Goal: Information Seeking & Learning: Learn about a topic

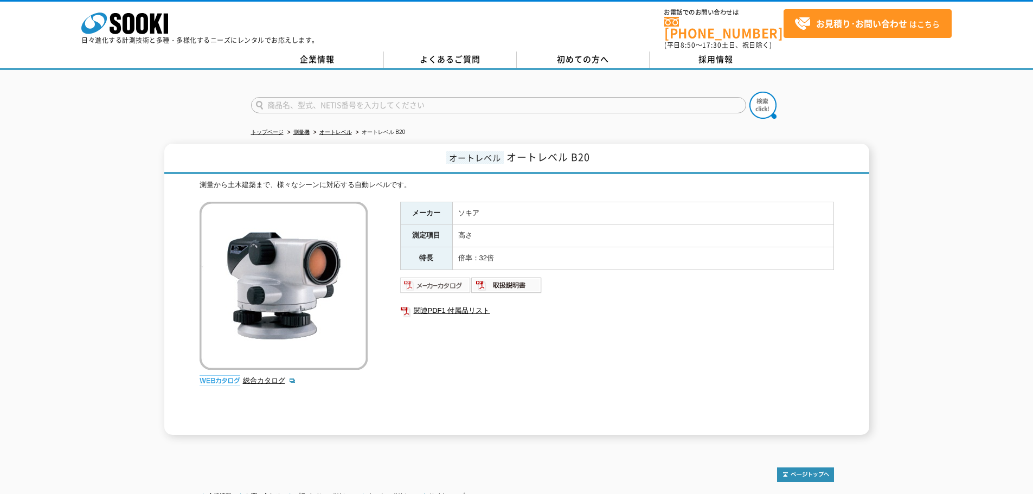
click at [436, 277] on img at bounding box center [435, 285] width 71 height 17
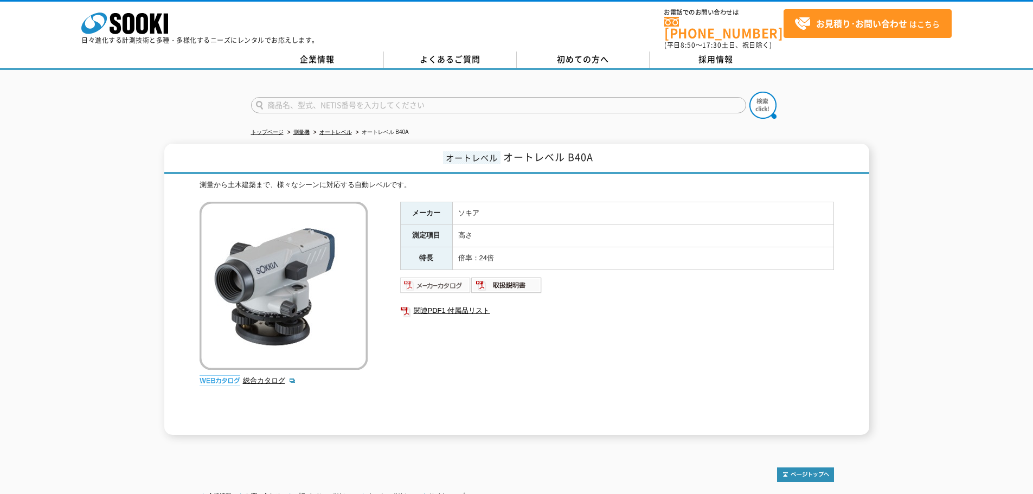
click at [452, 280] on img at bounding box center [435, 285] width 71 height 17
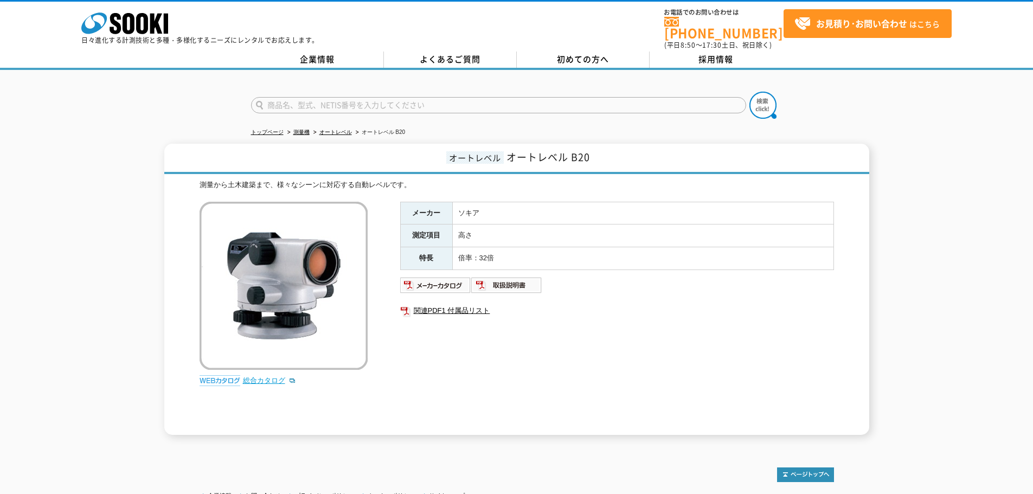
click at [260, 376] on link "総合カタログ" at bounding box center [269, 380] width 53 height 8
